Goal: Transaction & Acquisition: Purchase product/service

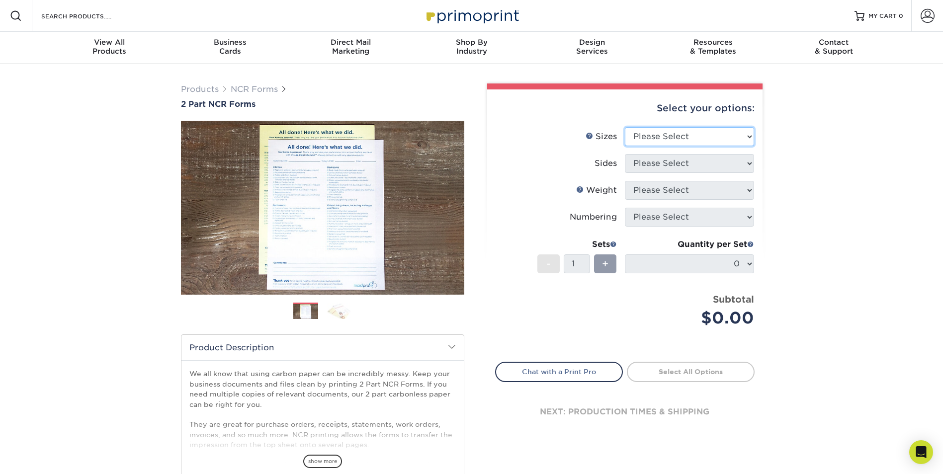
click at [748, 138] on select "Please Select 5.5" x 8.5" 8.5" x 11"" at bounding box center [689, 136] width 129 height 19
select select "8.50x11.00"
click at [625, 127] on select "Please Select 5.5" x 8.5" 8.5" x 11"" at bounding box center [689, 136] width 129 height 19
click at [751, 161] on select "Please Select Black & White (1/0) Full Color (4/0)" at bounding box center [689, 163] width 129 height 19
select select "2295b6f0-1f96-4774-b4ab-d24da34c0f39"
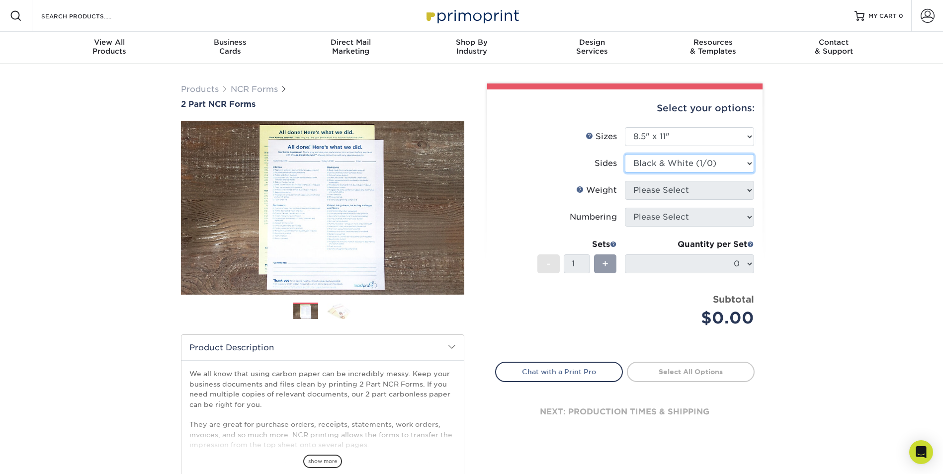
click at [625, 154] on select "Please Select Black & White (1/0) Full Color (4/0)" at bounding box center [689, 163] width 129 height 19
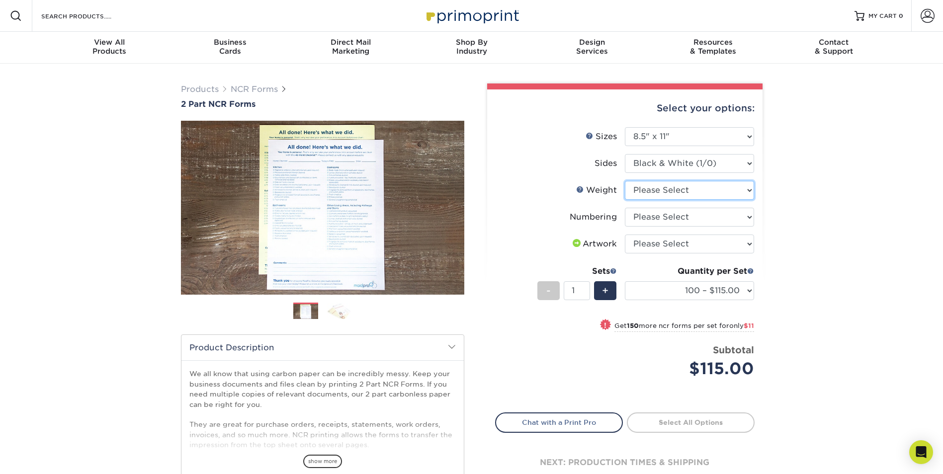
click at [746, 193] on select "Please Select 20LB2P" at bounding box center [689, 190] width 129 height 19
select select "20LB2P"
click at [625, 181] on select "Please Select 20LB2P" at bounding box center [689, 190] width 129 height 19
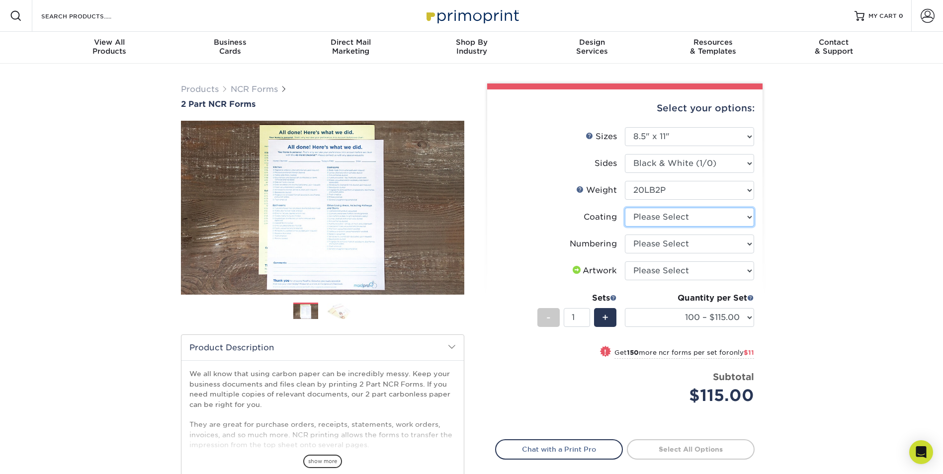
click at [752, 217] on select at bounding box center [689, 217] width 129 height 19
select select "3e7618de-abca-4bda-9f97-8b9129e913d8"
click at [625, 208] on select at bounding box center [689, 217] width 129 height 19
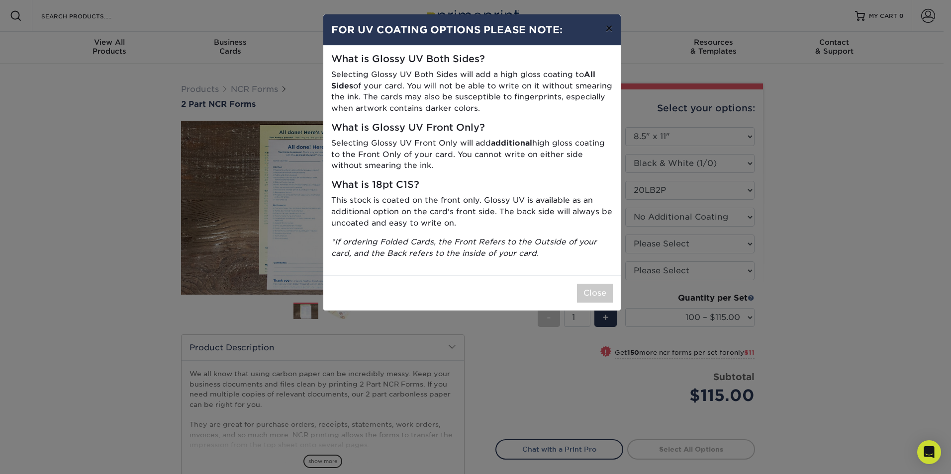
click at [610, 30] on button "×" at bounding box center [608, 28] width 23 height 28
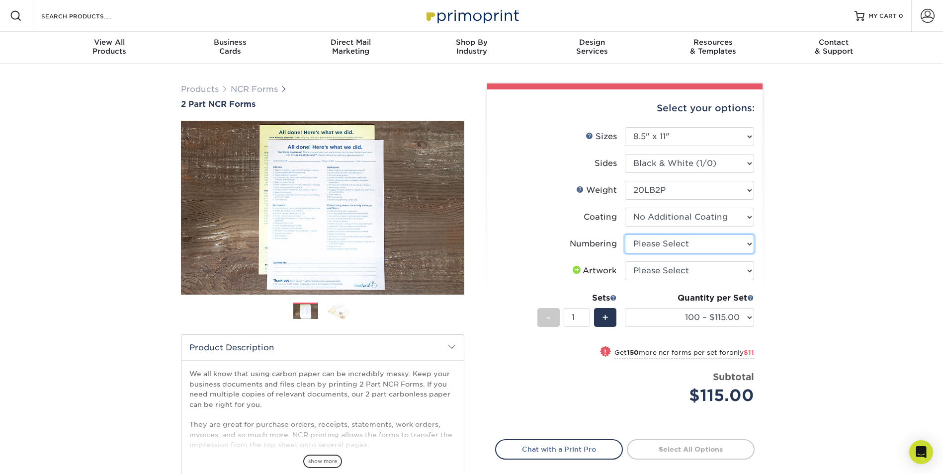
click at [747, 243] on select "Please Select Numbering on the Front only No Numbering" at bounding box center [689, 244] width 129 height 19
select select "936c80a5-99b7-47e8-acd6-e5b2b860875a"
click at [625, 235] on select "Please Select Numbering on the Front only No Numbering" at bounding box center [689, 244] width 129 height 19
click at [749, 270] on select "Please Select I will upload files I need a design - $75" at bounding box center [689, 270] width 129 height 19
select select "upload"
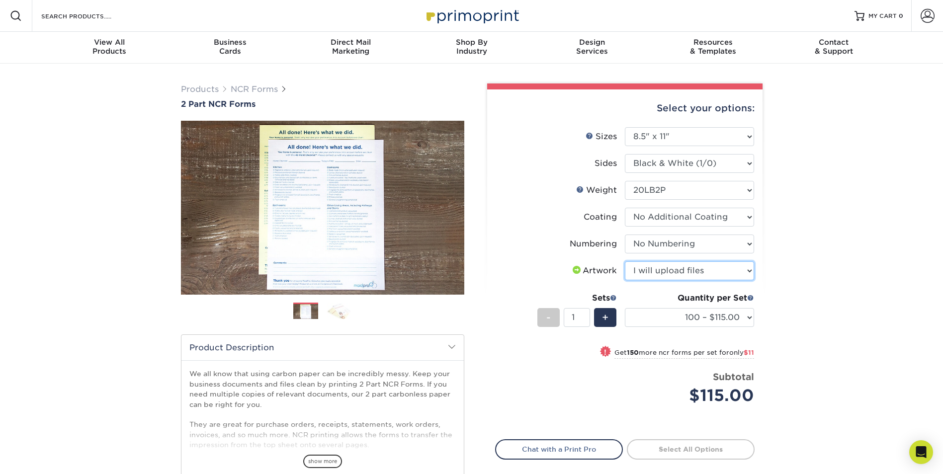
click at [625, 261] on select "Please Select I will upload files I need a design - $75" at bounding box center [689, 270] width 129 height 19
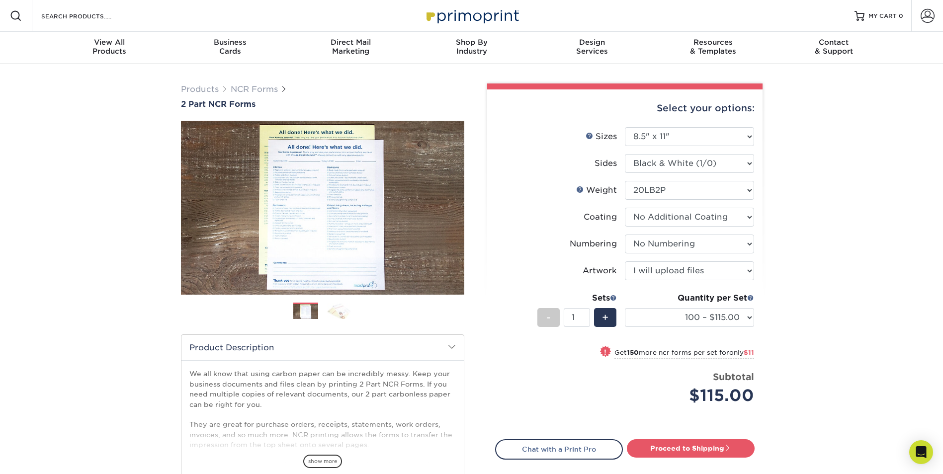
click at [797, 270] on div "Products NCR Forms 2 Part NCR Forms Next" at bounding box center [471, 329] width 943 height 531
